Goal: Task Accomplishment & Management: Manage account settings

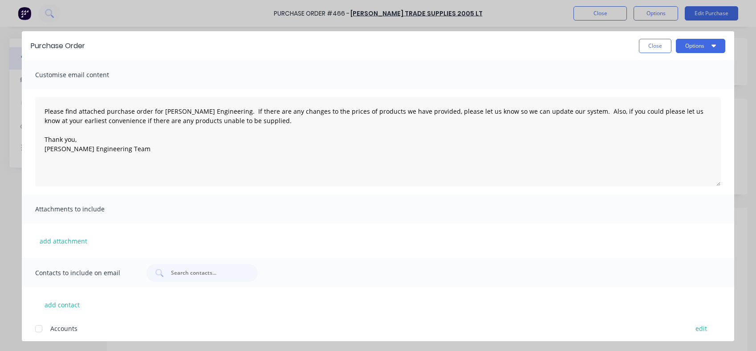
drag, startPoint x: 0, startPoint y: 0, endPoint x: 659, endPoint y: 49, distance: 660.5
click at [659, 49] on button "Close" at bounding box center [655, 46] width 33 height 14
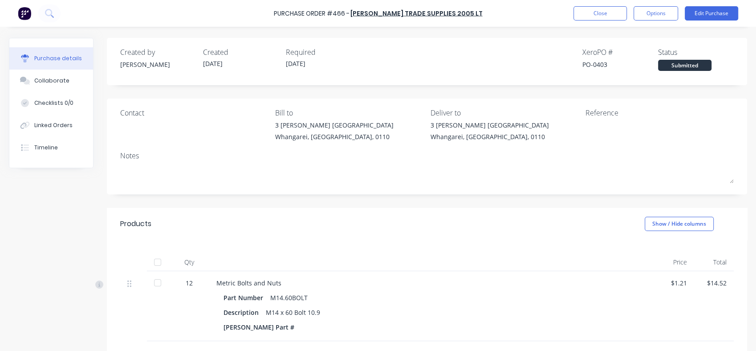
click at [702, 14] on button "Edit Purchase" at bounding box center [711, 13] width 53 height 14
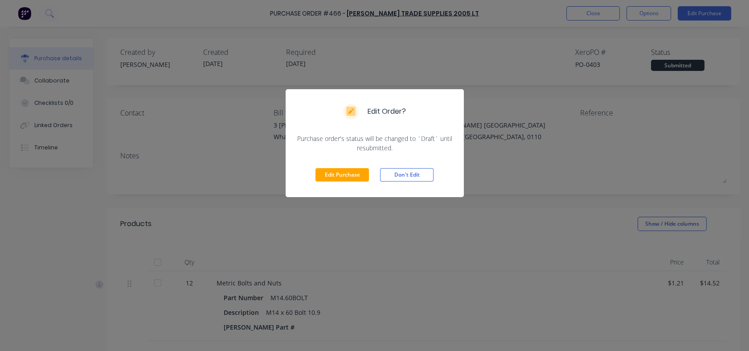
click at [327, 171] on button "Edit Purchase" at bounding box center [341, 174] width 53 height 13
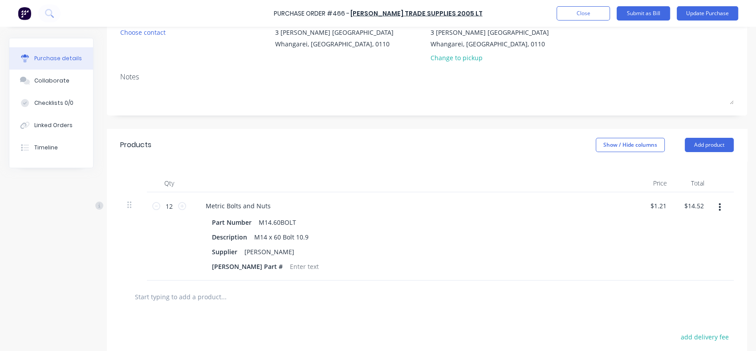
scroll to position [96, 0]
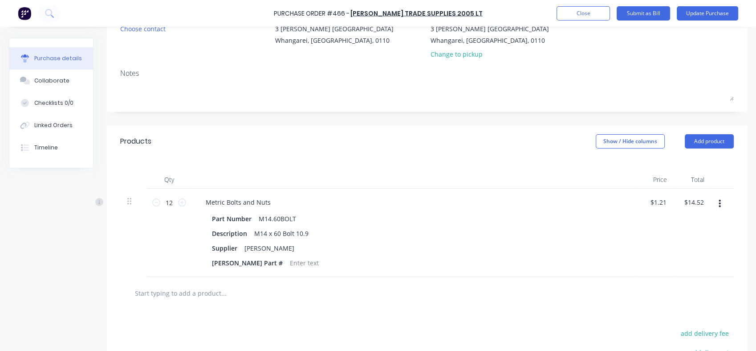
click at [189, 292] on input "text" at bounding box center [224, 293] width 178 height 18
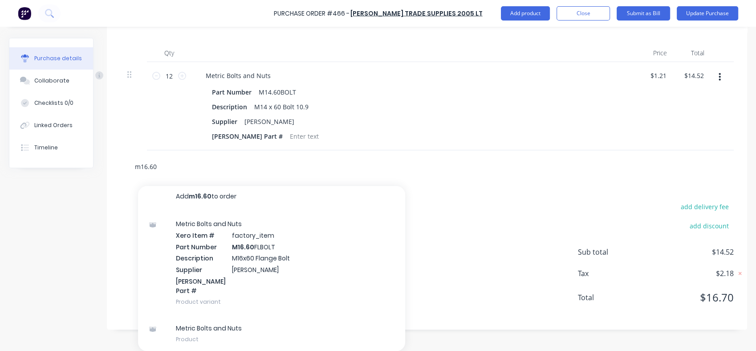
scroll to position [5, 0]
type input "m16.60"
click at [210, 321] on div "Metric Bolts and Nuts Product" at bounding box center [271, 332] width 267 height 37
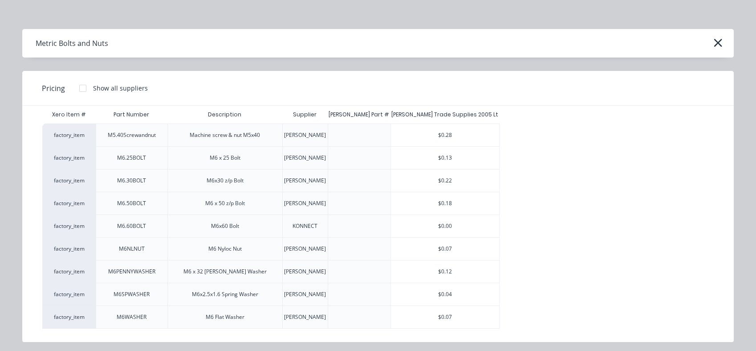
scroll to position [0, 0]
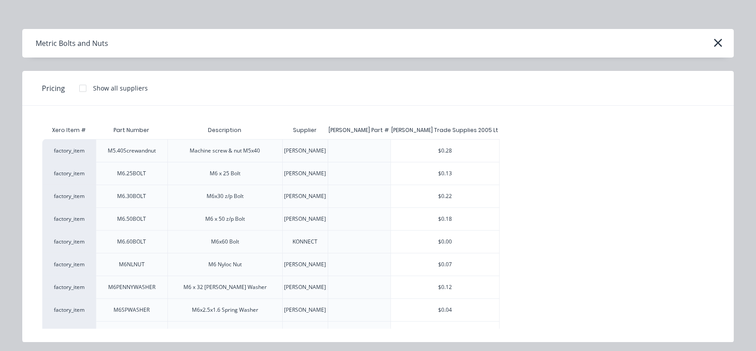
click at [721, 45] on icon "button" at bounding box center [717, 43] width 9 height 12
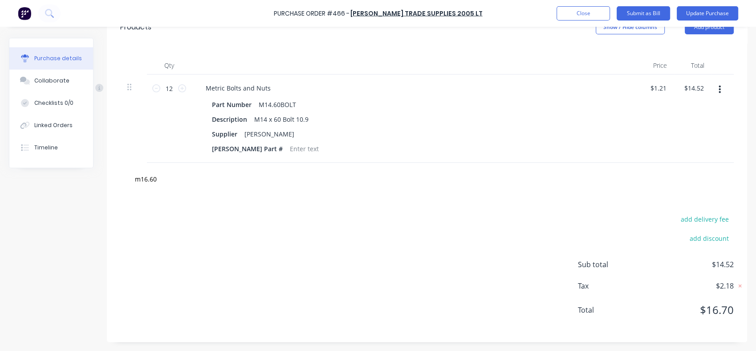
click at [717, 90] on button "button" at bounding box center [719, 90] width 21 height 16
click at [673, 112] on button "Edit" at bounding box center [693, 113] width 76 height 18
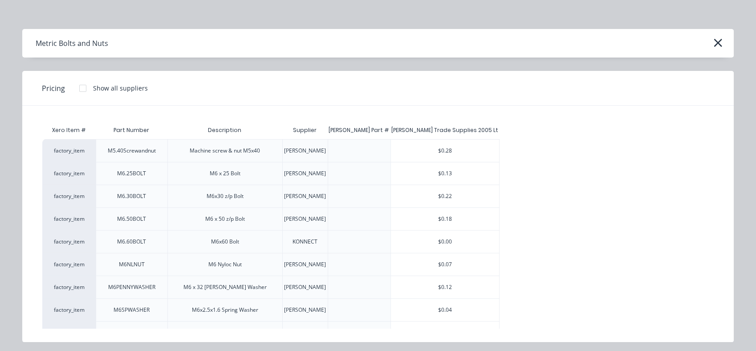
click at [720, 41] on icon "button" at bounding box center [717, 43] width 9 height 12
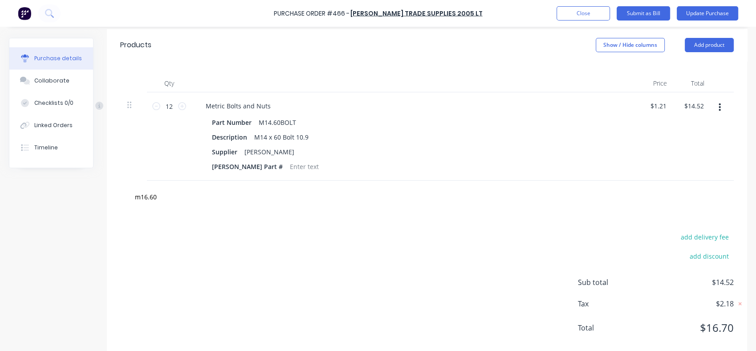
scroll to position [203, 0]
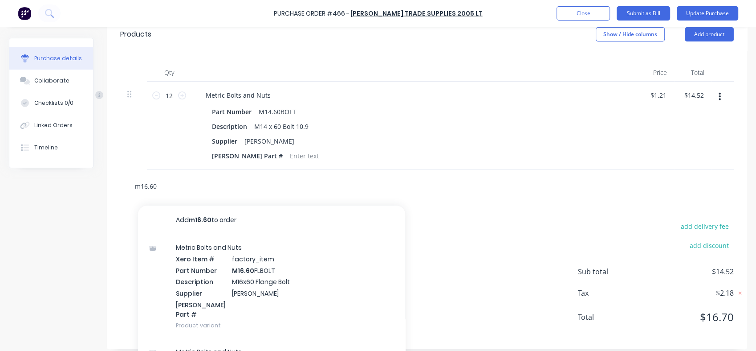
drag, startPoint x: 167, startPoint y: 188, endPoint x: 115, endPoint y: 191, distance: 52.6
click at [115, 191] on div "m16.60 Add m16.60 to order Metric Bolts and Nuts Xero Item # factory_item Part …" at bounding box center [427, 186] width 640 height 33
click at [251, 289] on div "Metric Bolts and Nuts Xero Item # factory_item Part Number M16.60 FLBOLT Descri…" at bounding box center [271, 286] width 267 height 104
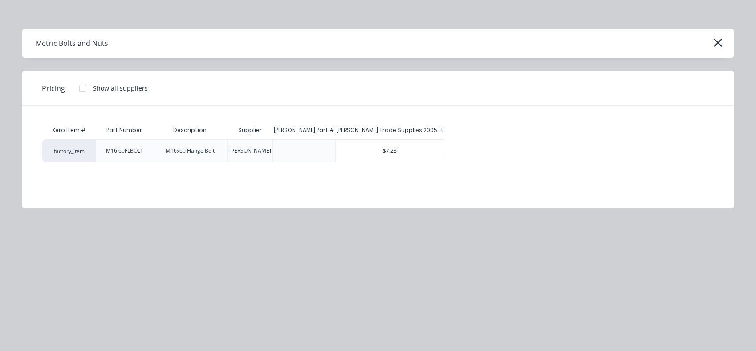
click at [716, 44] on icon "button" at bounding box center [718, 43] width 8 height 8
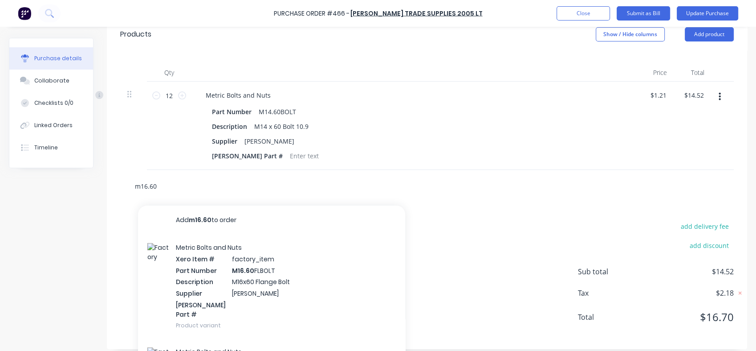
click at [162, 184] on input "m16.60" at bounding box center [224, 186] width 178 height 18
drag, startPoint x: 163, startPoint y: 184, endPoint x: 125, endPoint y: 186, distance: 37.9
click at [125, 186] on div "m16.60 Add m16.60 to order Metric Bolts and Nuts Xero Item # factory_item Part …" at bounding box center [427, 186] width 614 height 33
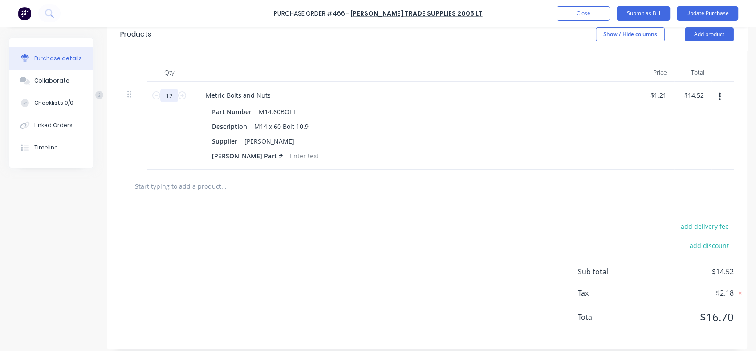
click at [172, 91] on input "12" at bounding box center [169, 95] width 18 height 13
type input "1"
type input "$1.21"
type input "10"
type input "$12.10"
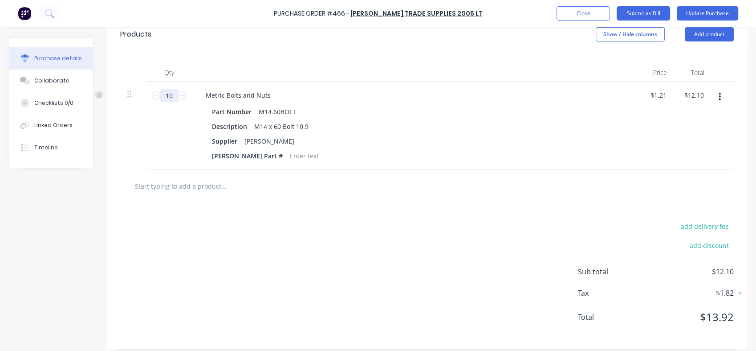
click at [132, 95] on div at bounding box center [133, 94] width 12 height 11
click at [130, 98] on icon at bounding box center [129, 94] width 4 height 8
type input "10"
click at [394, 220] on div "add delivery fee add discount Sub total $12.10 Tax $1.82 Total $13.92" at bounding box center [427, 275] width 640 height 147
click at [129, 94] on icon at bounding box center [129, 94] width 4 height 8
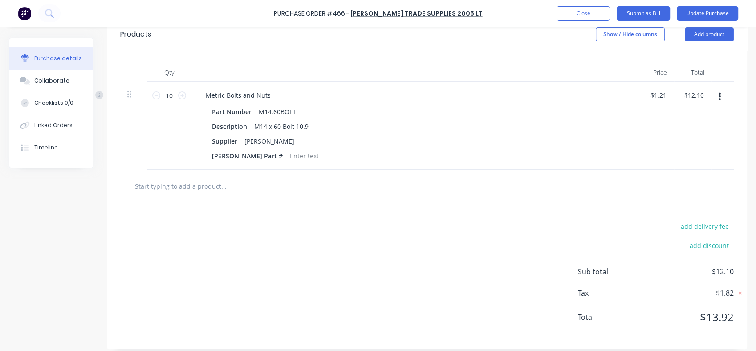
click at [129, 94] on icon at bounding box center [129, 94] width 4 height 8
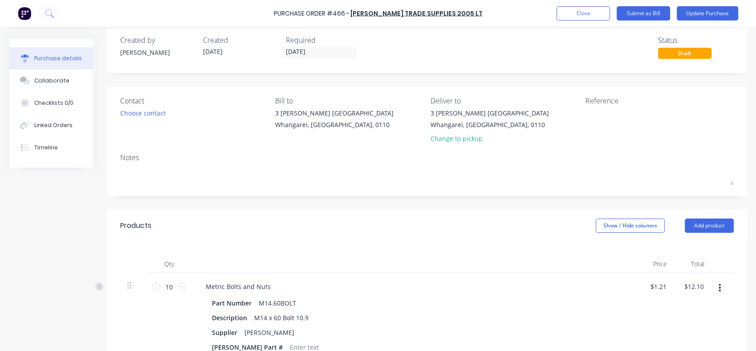
scroll to position [0, 0]
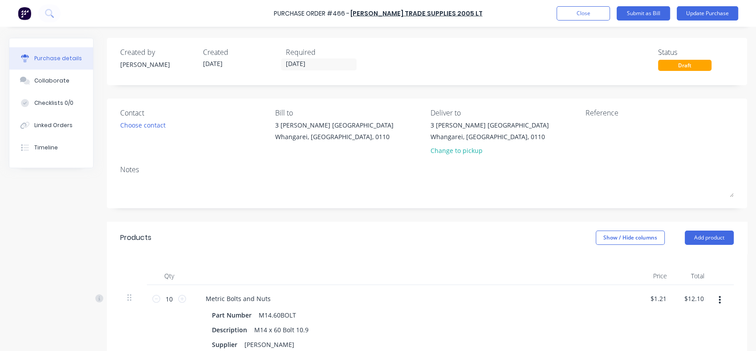
click at [694, 11] on button "Update Purchase" at bounding box center [707, 13] width 61 height 14
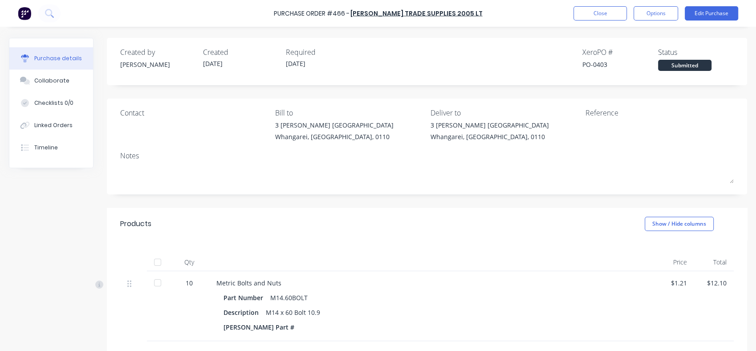
click at [642, 12] on button "Options" at bounding box center [656, 13] width 45 height 14
click at [481, 203] on div "Created by [PERSON_NAME] Created [DATE] Required [DATE] Xero PO # PO-0403 Statu…" at bounding box center [427, 248] width 640 height 421
click at [160, 285] on div at bounding box center [158, 282] width 18 height 18
click at [660, 15] on button "Options" at bounding box center [656, 13] width 45 height 14
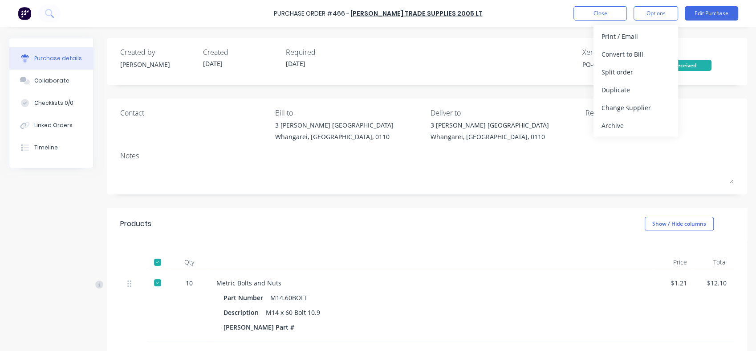
click at [157, 285] on div at bounding box center [158, 282] width 18 height 18
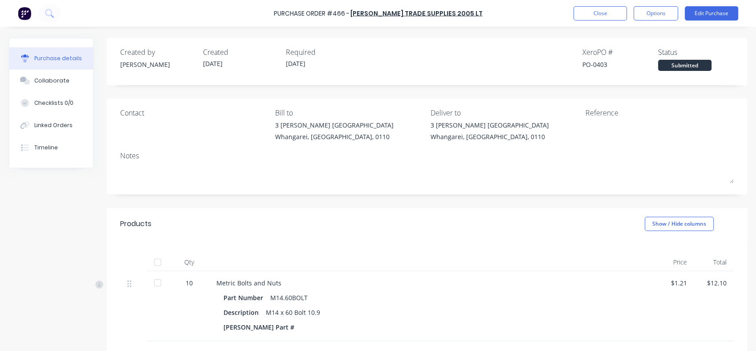
click at [157, 285] on div at bounding box center [158, 282] width 18 height 18
click at [53, 130] on button "Linked Orders" at bounding box center [51, 125] width 84 height 22
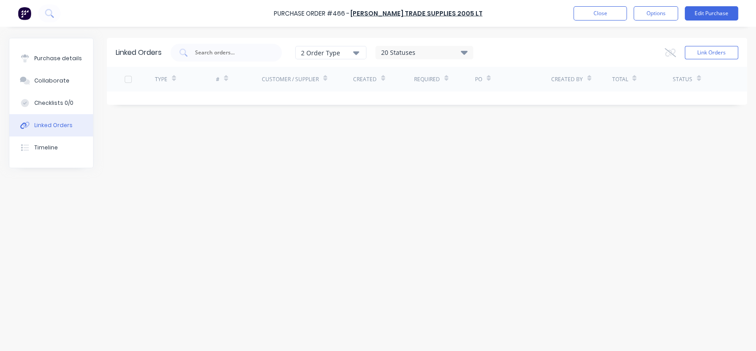
click at [359, 53] on icon "button" at bounding box center [356, 53] width 6 height 4
click at [468, 50] on icon at bounding box center [464, 52] width 7 height 11
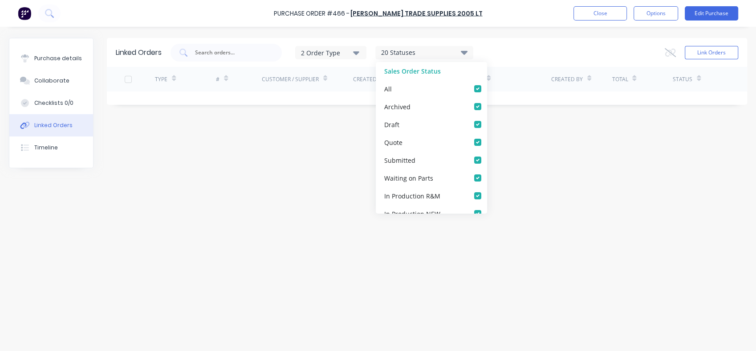
click at [468, 50] on icon at bounding box center [464, 52] width 7 height 11
click at [238, 183] on div "Linked Orders 2 Order Type 20 Statuses Sales Order Status All Archived Draft Qu…" at bounding box center [378, 186] width 738 height 297
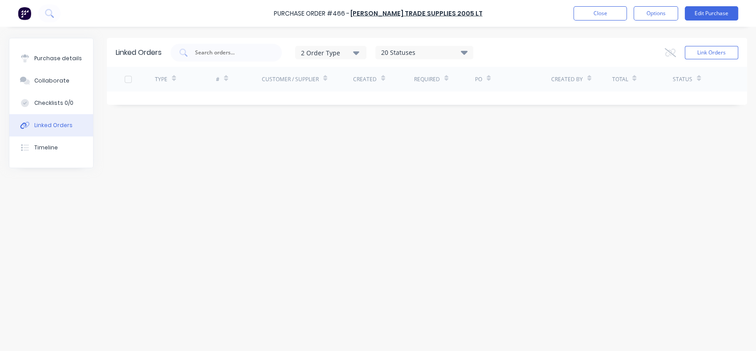
click at [704, 49] on button "Link Orders" at bounding box center [711, 52] width 53 height 13
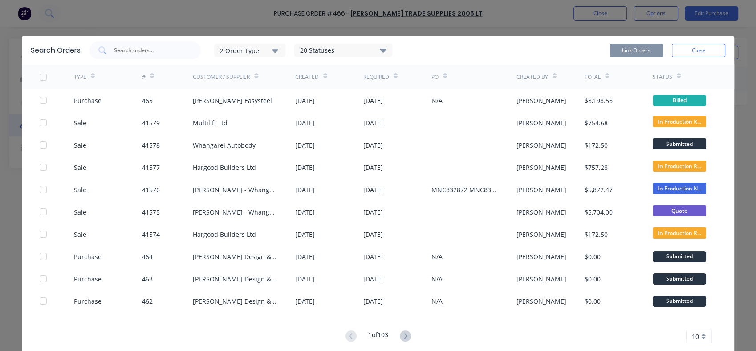
click at [120, 48] on input "text" at bounding box center [150, 50] width 74 height 9
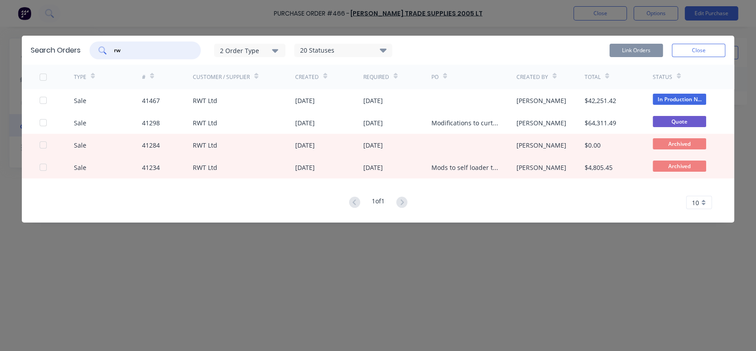
type input "r"
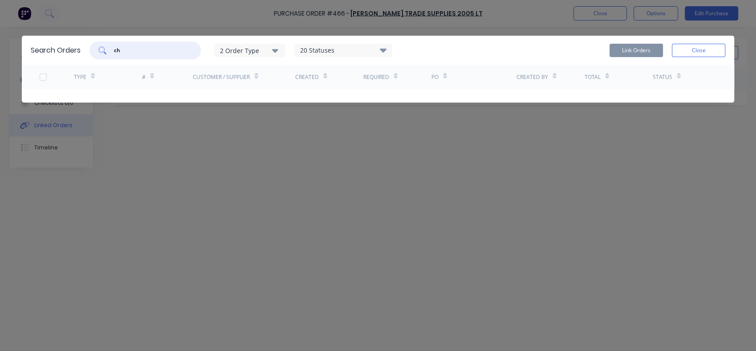
type input "c"
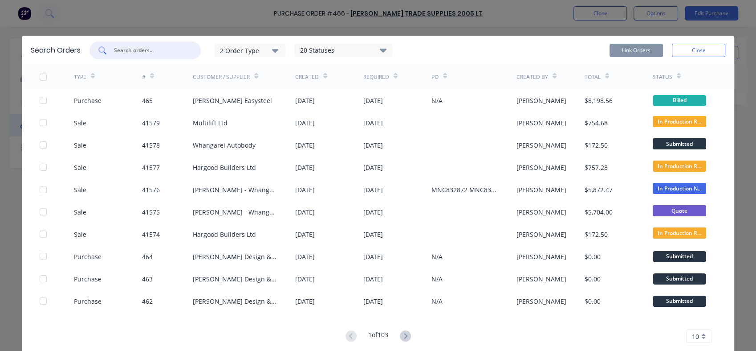
click at [685, 46] on button "Close" at bounding box center [698, 50] width 53 height 13
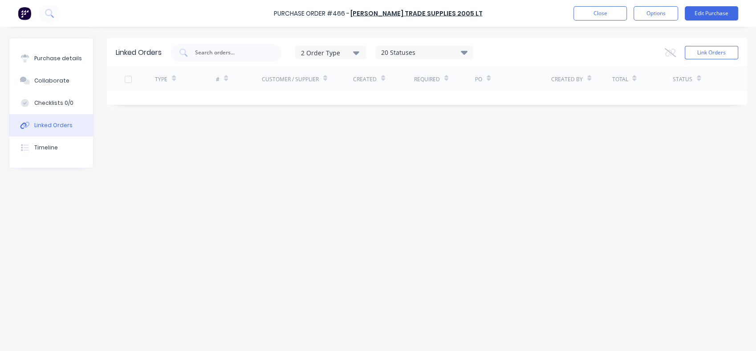
click at [46, 151] on div "Timeline" at bounding box center [46, 147] width 24 height 8
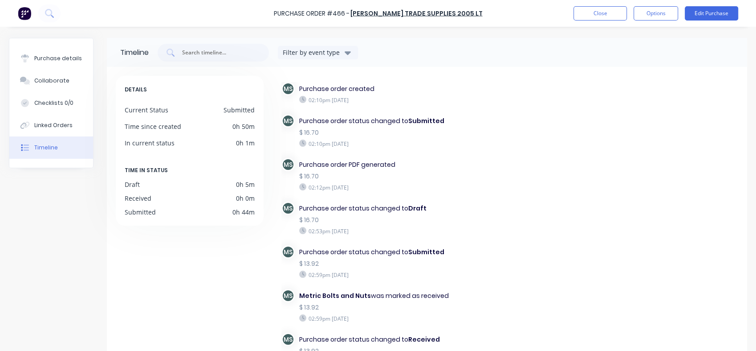
click at [56, 80] on div "Collaborate" at bounding box center [51, 81] width 35 height 8
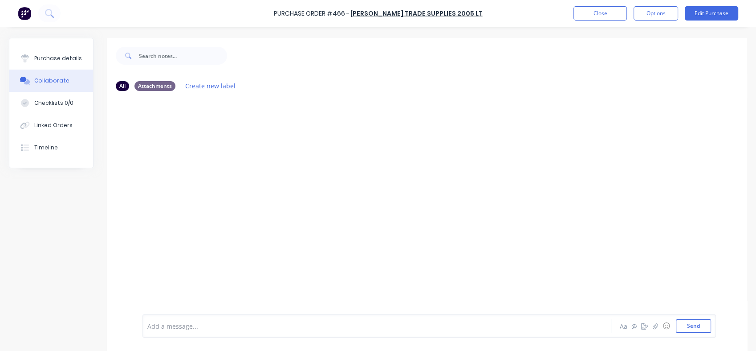
click at [55, 60] on div "Purchase details" at bounding box center [58, 58] width 48 height 8
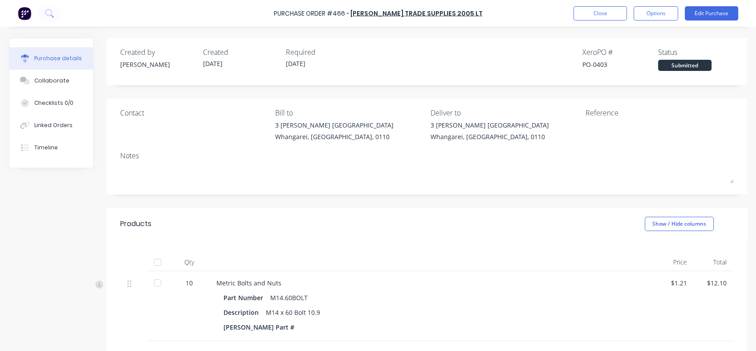
click at [50, 125] on div "Linked Orders" at bounding box center [53, 125] width 38 height 8
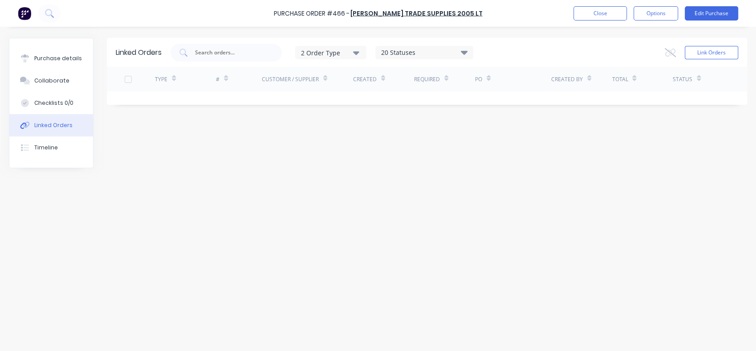
click at [210, 53] on input "text" at bounding box center [231, 52] width 74 height 9
type input "b"
type input "c"
click at [705, 53] on button "Link Orders" at bounding box center [711, 52] width 53 height 13
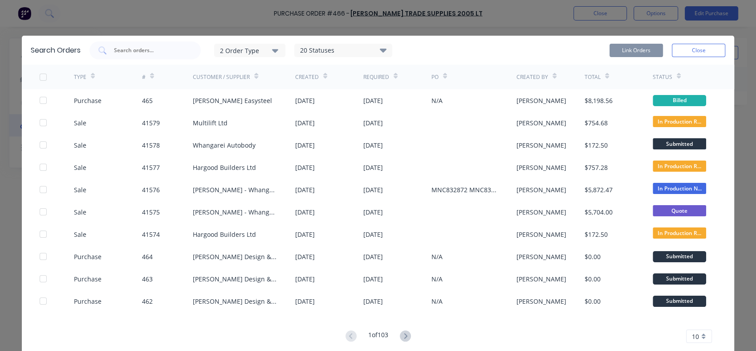
click at [117, 52] on input "text" at bounding box center [150, 50] width 74 height 9
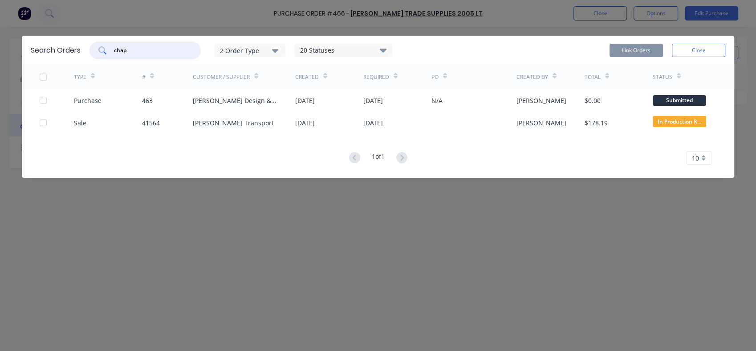
click at [43, 120] on div at bounding box center [43, 123] width 18 height 18
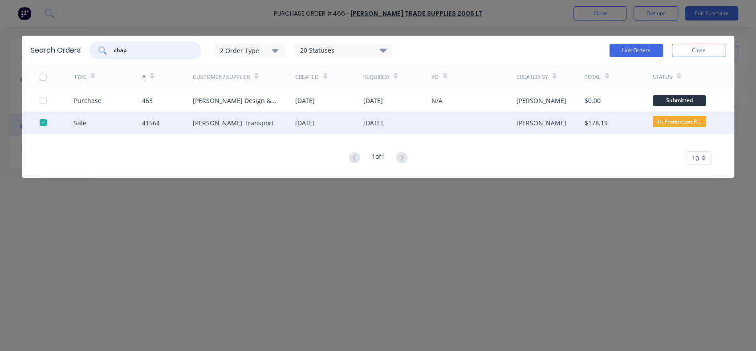
type input "chap"
click at [628, 50] on button "Link Orders" at bounding box center [636, 50] width 53 height 13
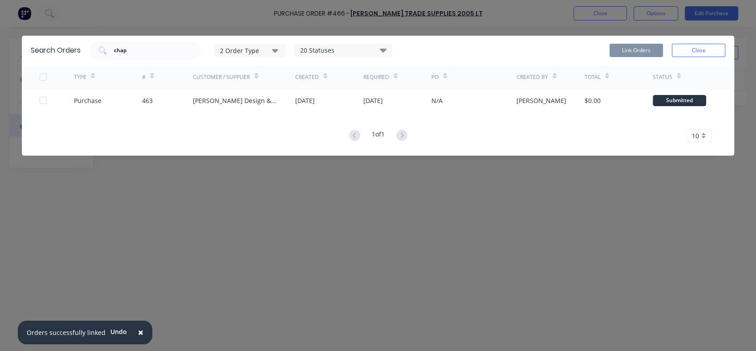
click at [707, 46] on button "Close" at bounding box center [698, 50] width 53 height 13
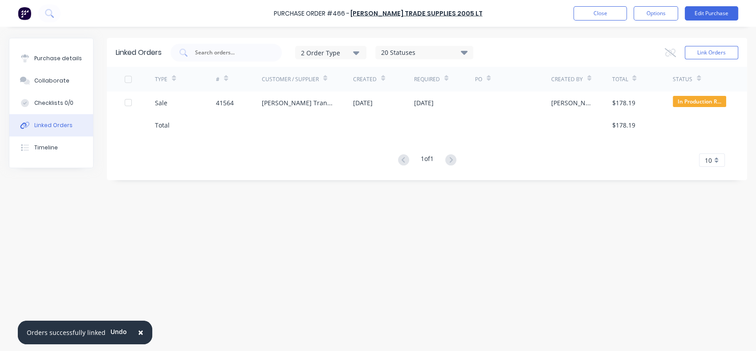
click at [595, 13] on button "Close" at bounding box center [600, 13] width 53 height 14
